Goal: Transaction & Acquisition: Purchase product/service

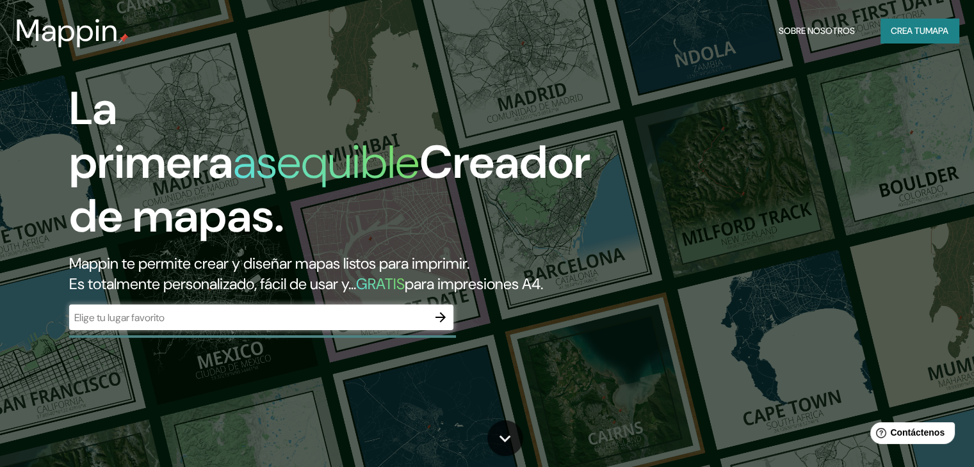
click at [224, 325] on input "text" at bounding box center [248, 317] width 359 height 15
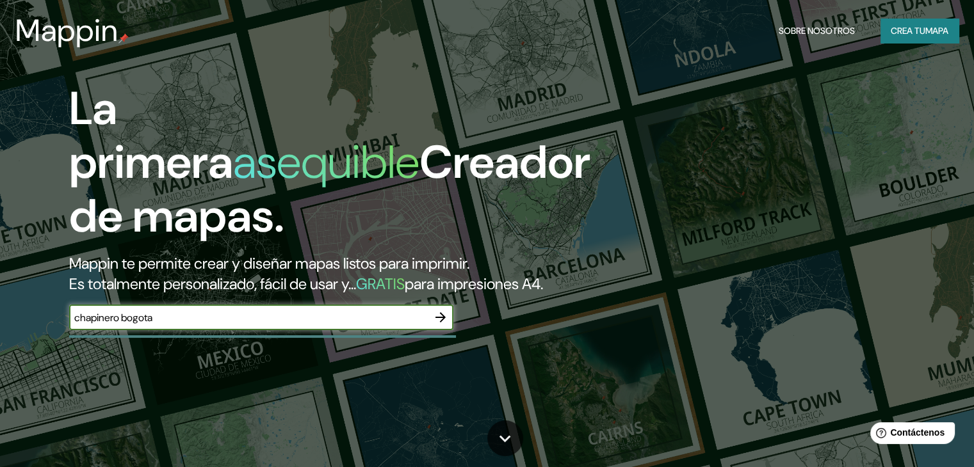
type input "chapinero bogota"
click at [438, 325] on icon "button" at bounding box center [440, 317] width 15 height 15
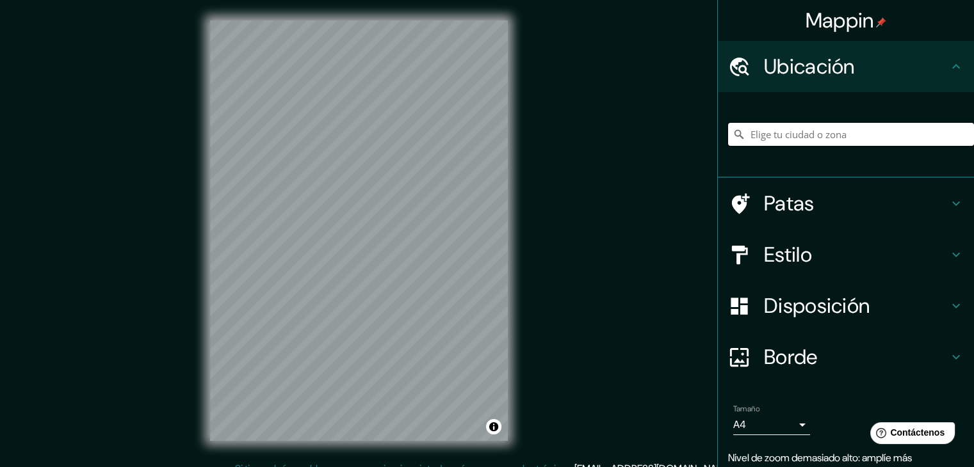
click at [776, 136] on input "Elige tu ciudad o zona" at bounding box center [851, 134] width 246 height 23
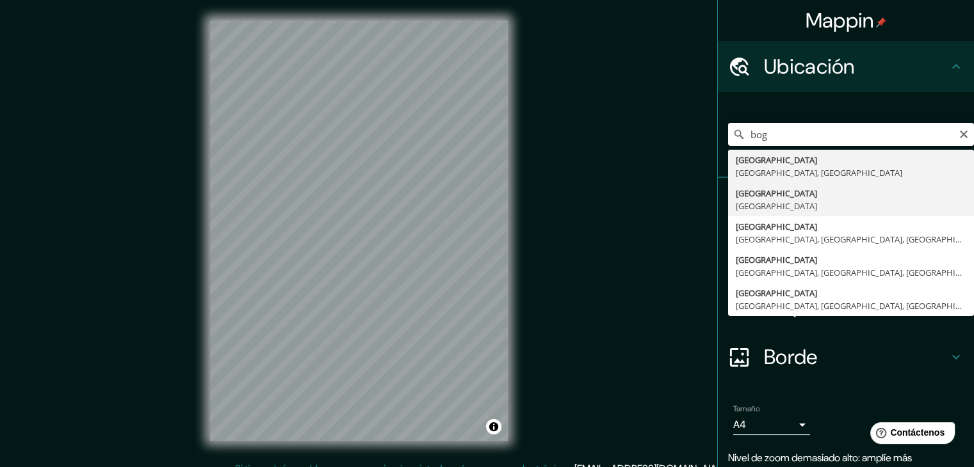
type input "[GEOGRAPHIC_DATA], [GEOGRAPHIC_DATA]"
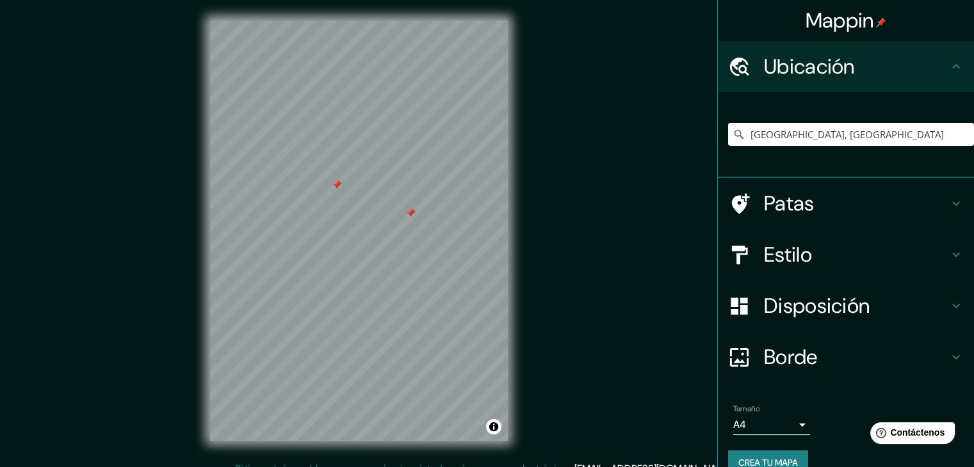
click at [409, 213] on div at bounding box center [410, 213] width 10 height 10
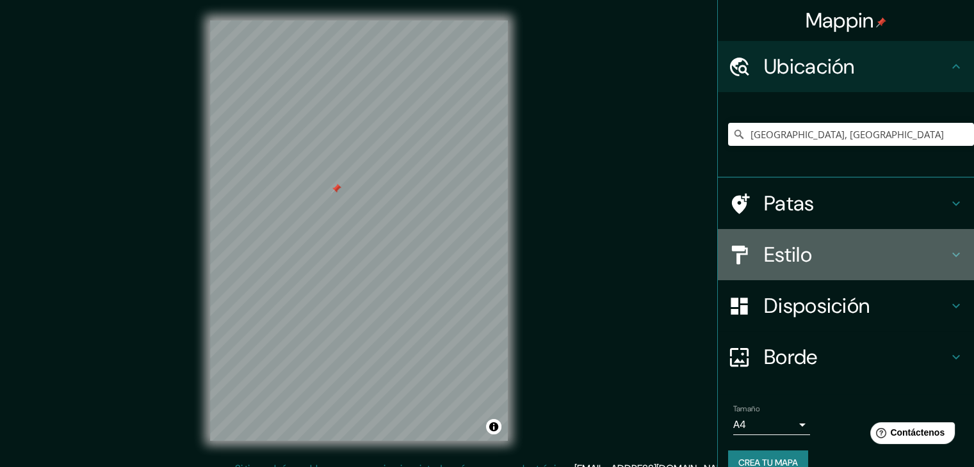
click at [772, 257] on font "Estilo" at bounding box center [788, 254] width 48 height 27
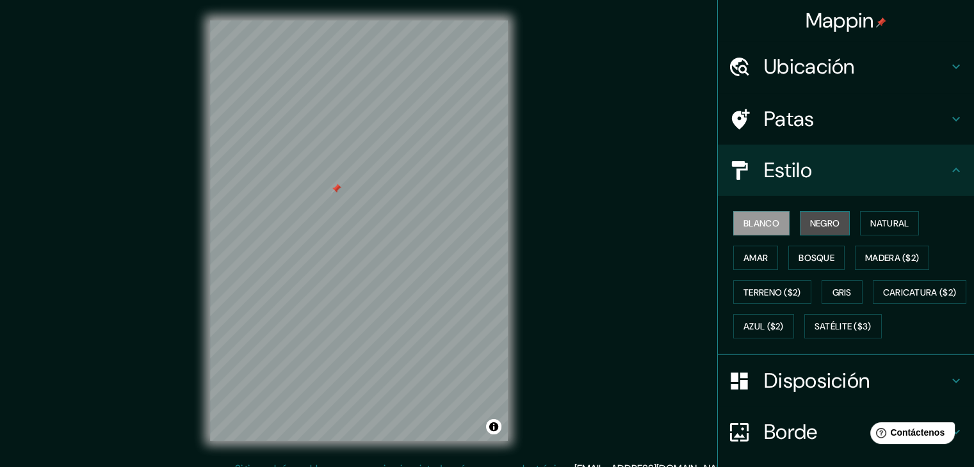
click at [811, 223] on font "Negro" at bounding box center [825, 224] width 30 height 12
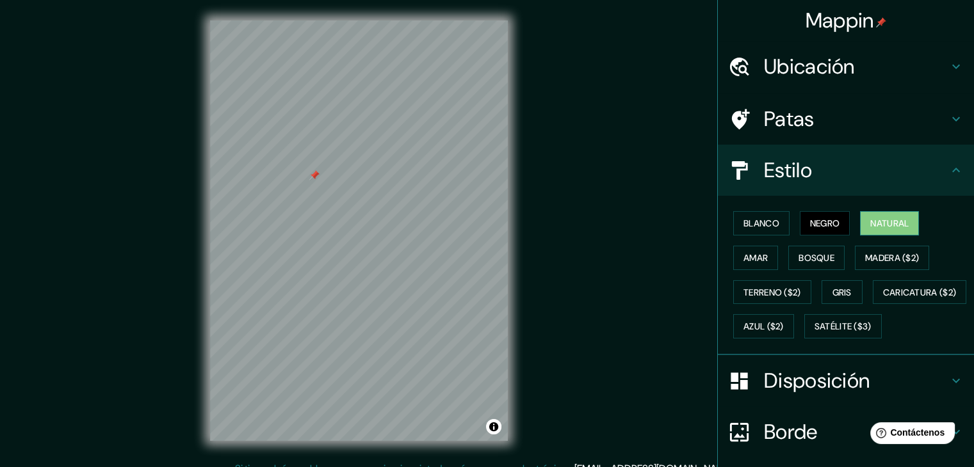
click at [889, 222] on font "Natural" at bounding box center [889, 224] width 38 height 12
click at [743, 262] on font "Amar" at bounding box center [755, 258] width 24 height 12
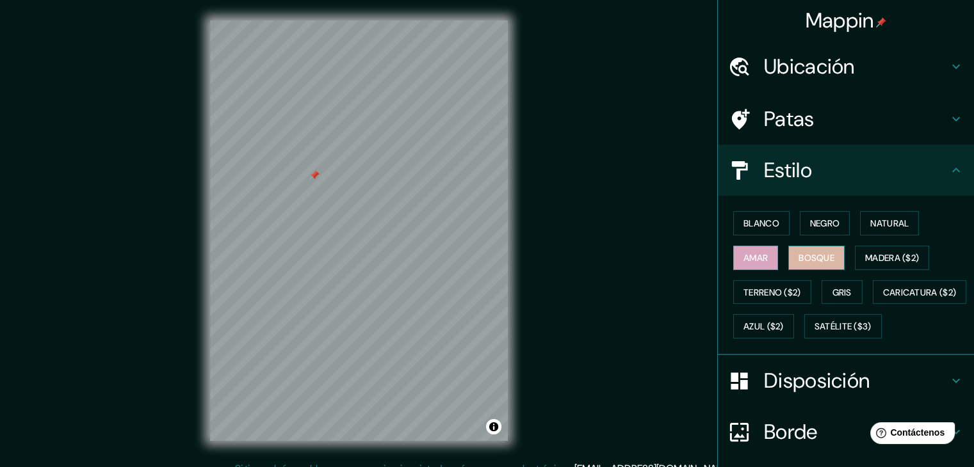
click at [798, 262] on font "Bosque" at bounding box center [816, 258] width 36 height 17
click at [866, 254] on font "Madera ($2)" at bounding box center [892, 258] width 54 height 12
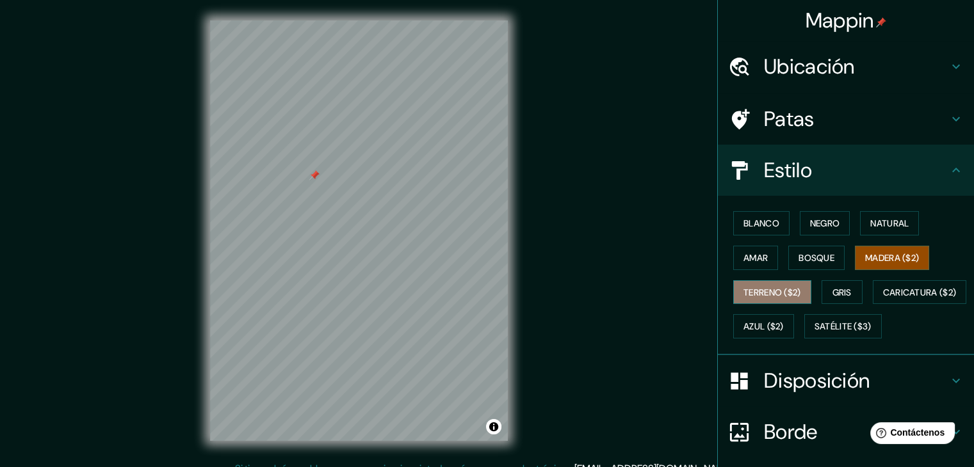
click at [752, 294] on font "Terreno ($2)" at bounding box center [772, 293] width 58 height 12
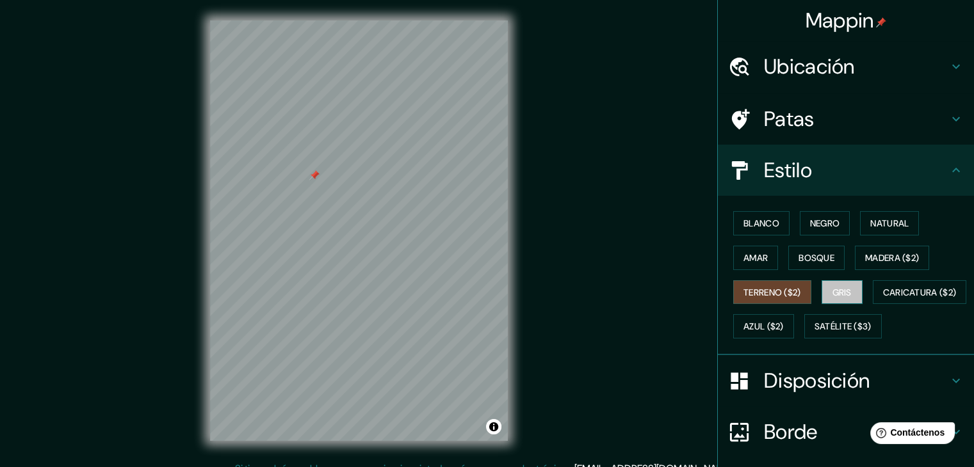
click at [839, 291] on font "Gris" at bounding box center [841, 293] width 19 height 12
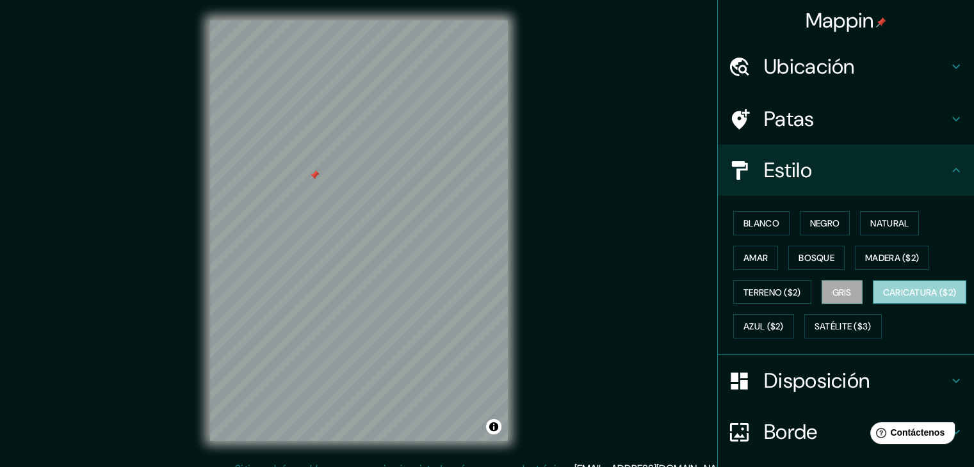
click at [883, 298] on font "Caricatura ($2)" at bounding box center [920, 293] width 74 height 12
click at [817, 225] on font "Negro" at bounding box center [825, 224] width 30 height 12
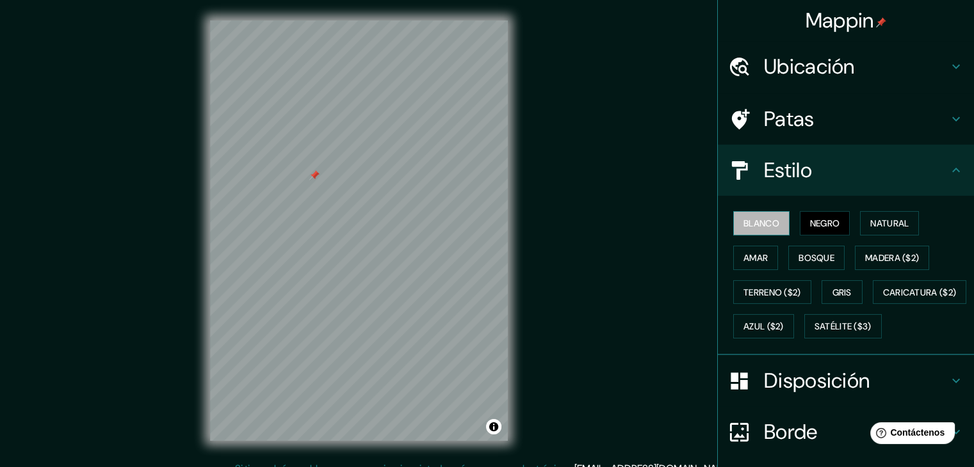
click at [755, 224] on font "Blanco" at bounding box center [761, 224] width 36 height 12
click at [810, 226] on font "Negro" at bounding box center [825, 224] width 30 height 12
click at [838, 394] on font "Disposición" at bounding box center [817, 380] width 106 height 27
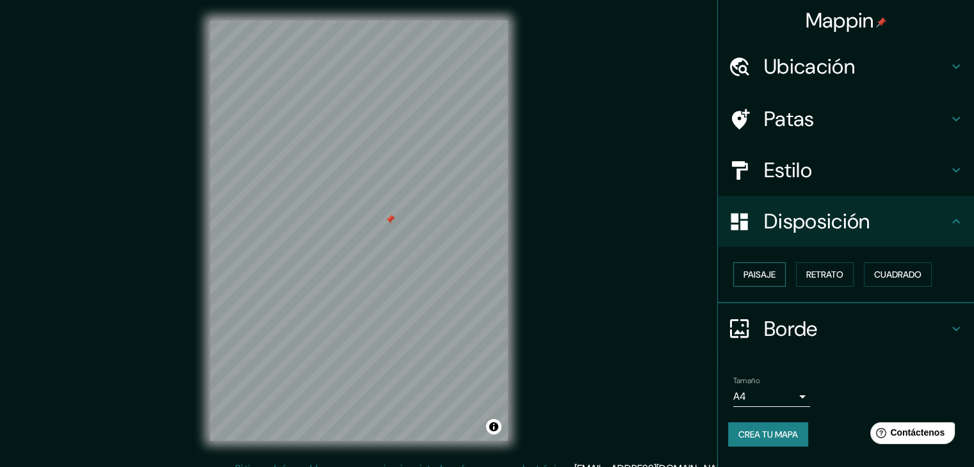
click at [747, 270] on font "Paisaje" at bounding box center [759, 275] width 32 height 12
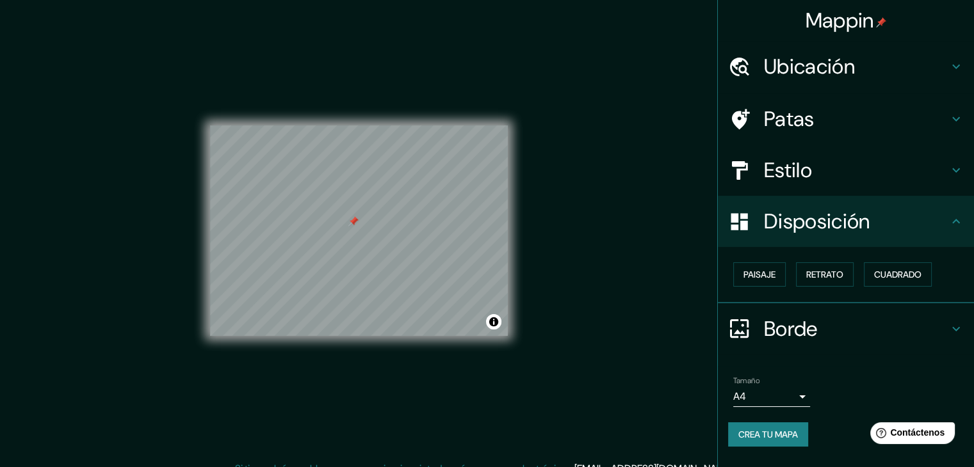
click at [835, 115] on h4 "Patas" at bounding box center [856, 119] width 184 height 26
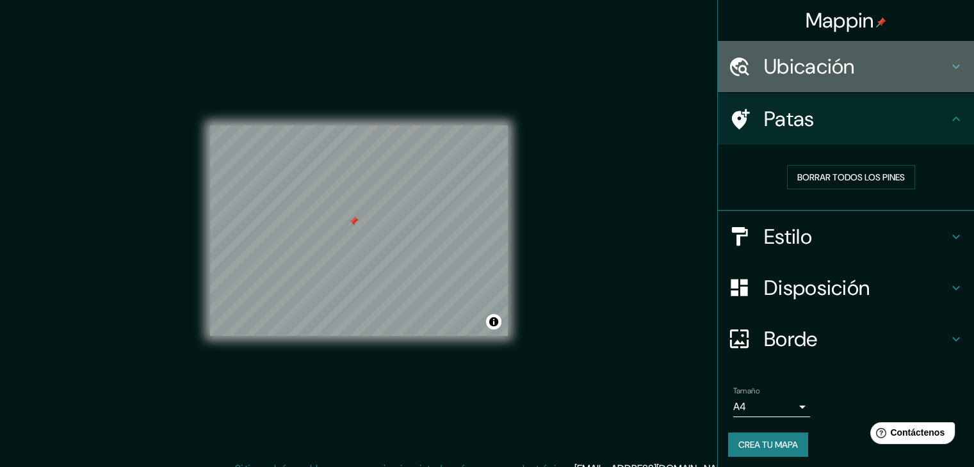
click at [834, 71] on font "Ubicación" at bounding box center [809, 66] width 91 height 27
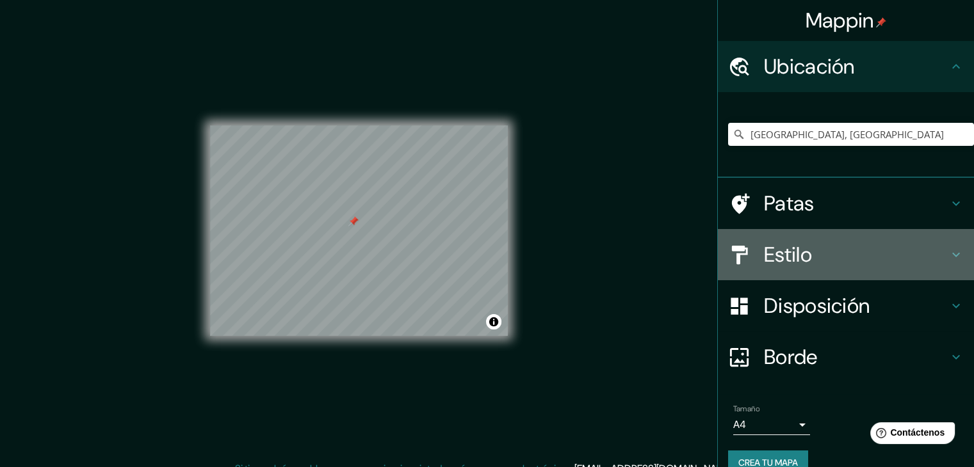
click at [805, 245] on h4 "Estilo" at bounding box center [856, 255] width 184 height 26
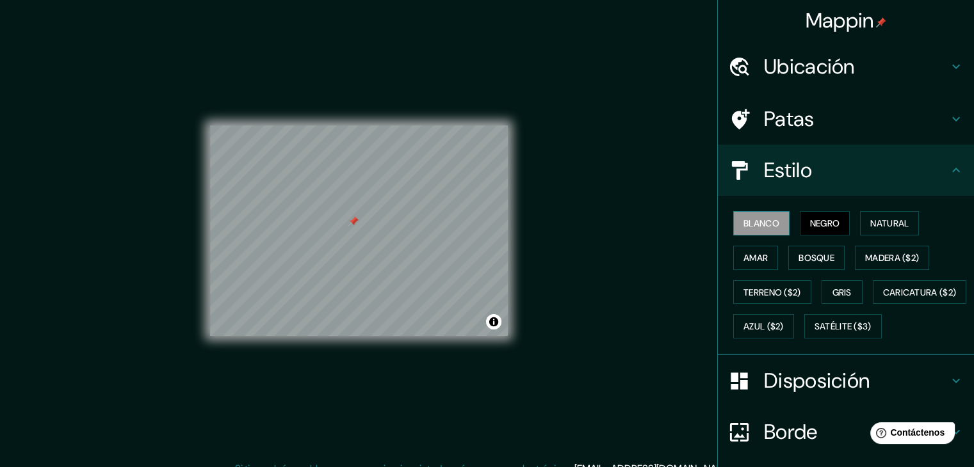
click at [752, 229] on font "Blanco" at bounding box center [761, 223] width 36 height 17
click at [876, 225] on font "Natural" at bounding box center [889, 224] width 38 height 12
